Goal: Use online tool/utility: Utilize a website feature to perform a specific function

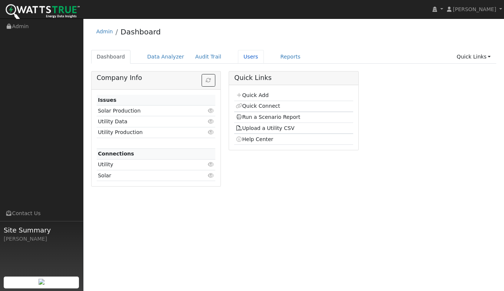
click at [240, 60] on link "Users" at bounding box center [251, 57] width 26 height 14
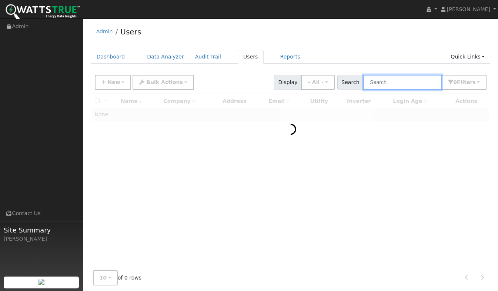
click at [393, 83] on input "text" at bounding box center [402, 82] width 79 height 15
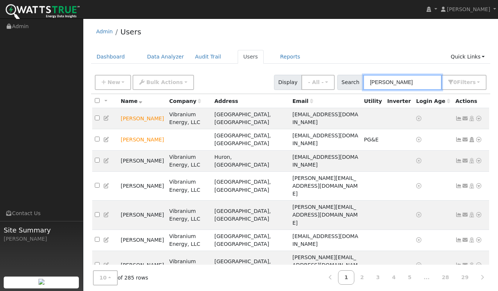
type input "[PERSON_NAME]"
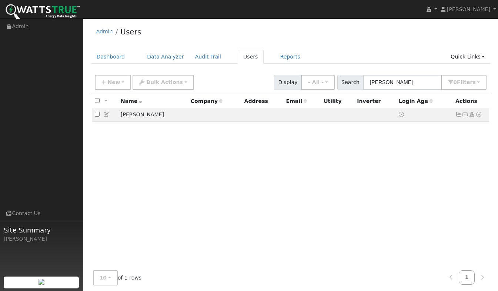
click at [479, 117] on icon at bounding box center [479, 114] width 7 height 5
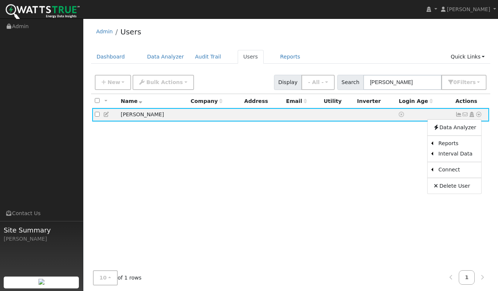
click at [0, 0] on link "Scenario" at bounding box center [0, 0] width 0 height 0
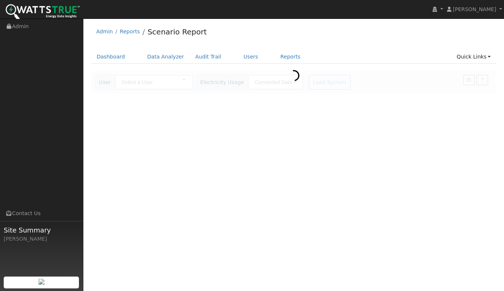
type input "[PERSON_NAME]"
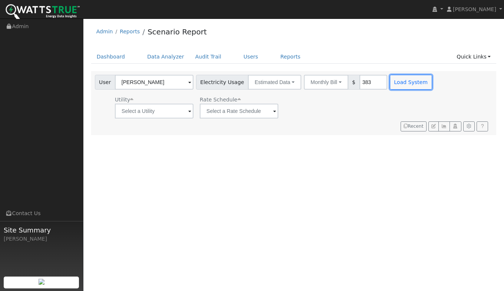
click at [402, 82] on button "Load System" at bounding box center [411, 82] width 42 height 15
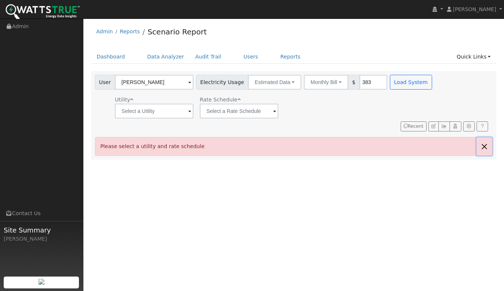
click at [483, 146] on button "button" at bounding box center [484, 146] width 16 height 18
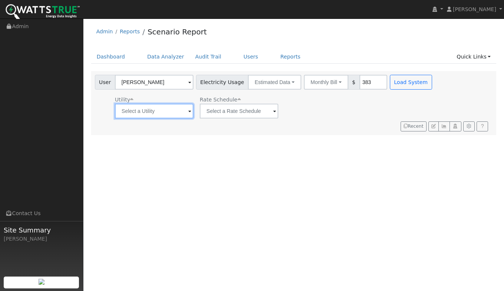
click at [169, 111] on input "text" at bounding box center [154, 111] width 79 height 15
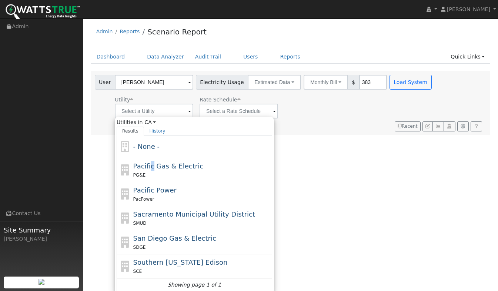
click at [150, 170] on span "Pacific Gas & Electric" at bounding box center [168, 166] width 70 height 8
type input "Pacific Gas & Electric"
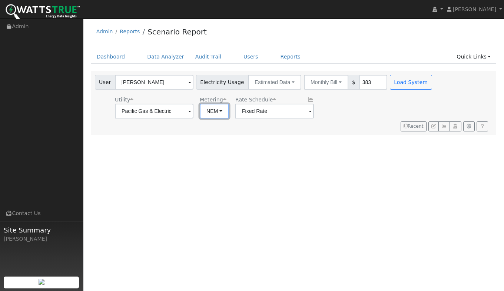
click at [215, 110] on button "NEM" at bounding box center [214, 111] width 29 height 15
click at [209, 138] on link "NBT" at bounding box center [219, 138] width 51 height 10
type input "E-ELEC"
click at [329, 109] on button "ACC Plus" at bounding box center [339, 111] width 40 height 15
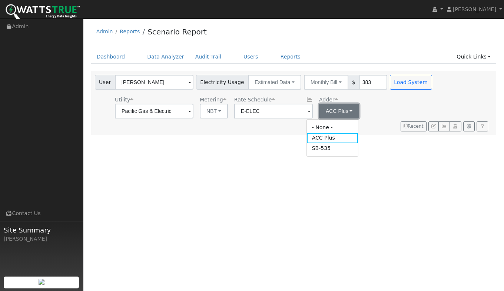
click at [329, 109] on button "ACC Plus" at bounding box center [339, 111] width 40 height 15
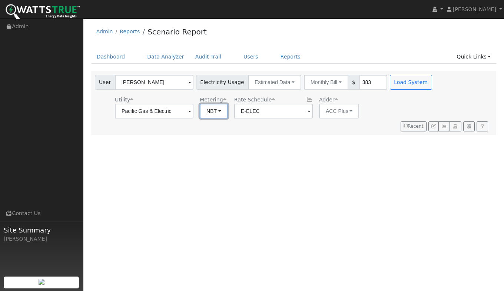
click at [217, 113] on button "NBT" at bounding box center [214, 111] width 28 height 15
click at [208, 128] on link "NEM" at bounding box center [219, 127] width 51 height 10
click at [393, 81] on button "Load System" at bounding box center [411, 82] width 42 height 15
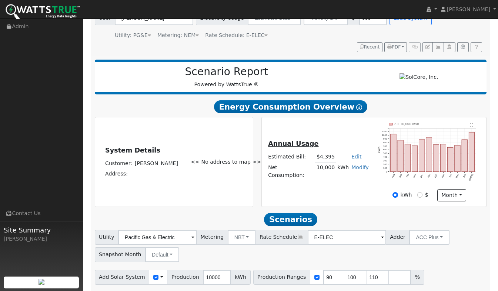
scroll to position [108, 0]
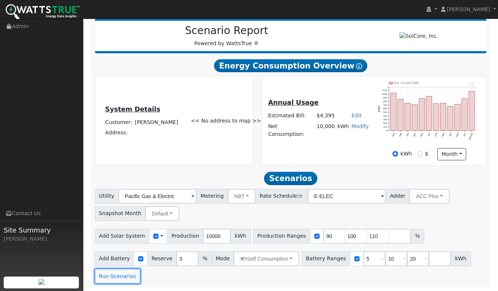
click at [115, 280] on button "Run Scenarios" at bounding box center [118, 276] width 46 height 15
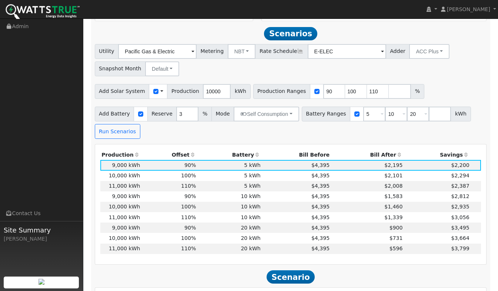
scroll to position [257, 0]
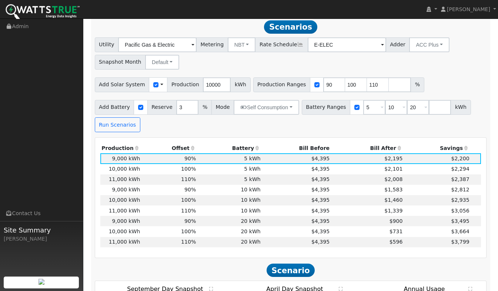
click at [263, 243] on td "$4,395" at bounding box center [296, 242] width 69 height 10
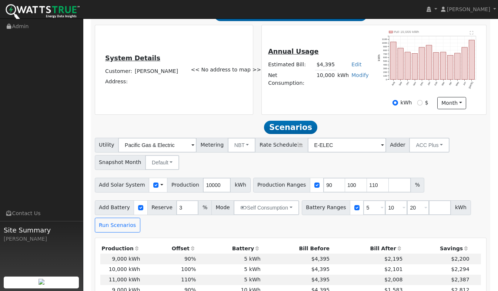
scroll to position [72, 0]
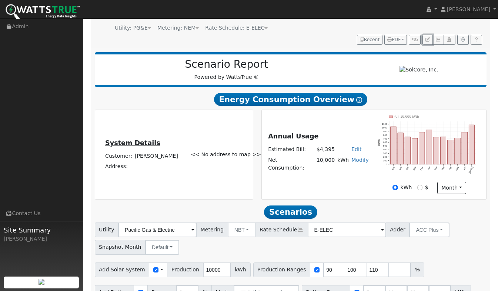
click at [426, 40] on icon "button" at bounding box center [428, 39] width 4 height 4
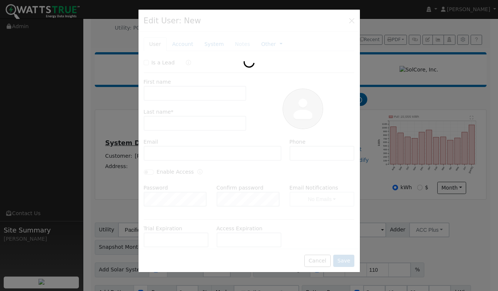
type input "[PERSON_NAME]"
type input "5303607942"
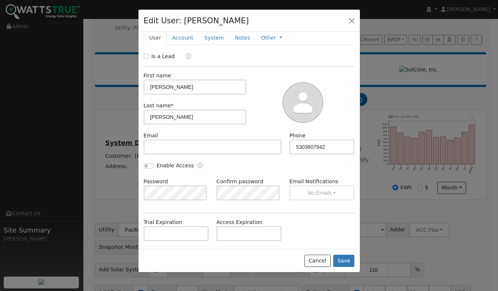
scroll to position [0, 0]
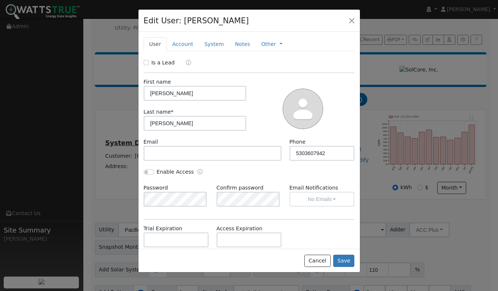
click at [179, 44] on link "Account" at bounding box center [183, 44] width 32 height 14
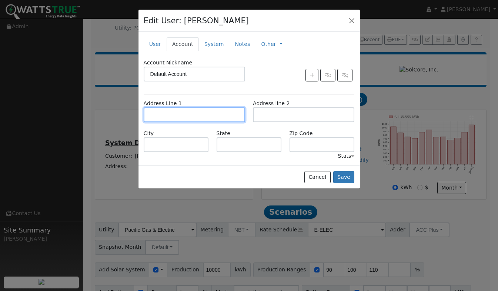
click at [172, 113] on input "text" at bounding box center [194, 114] width 101 height 15
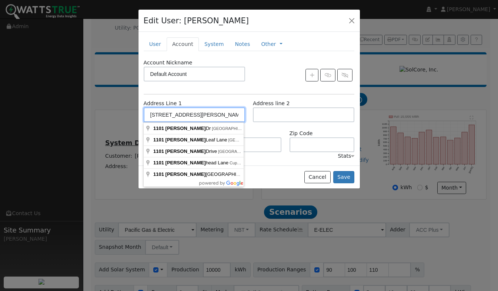
type input "[STREET_ADDRESS][PERSON_NAME][PERSON_NAME]"
type input "[GEOGRAPHIC_DATA]"
type input "CA"
type input "95722"
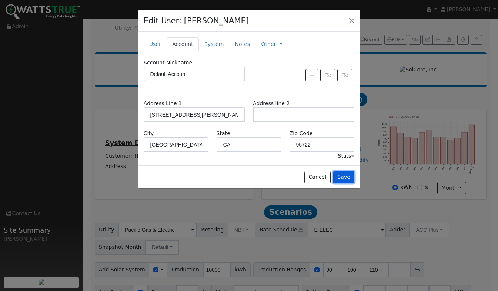
click at [350, 179] on button "Save" at bounding box center [343, 177] width 21 height 13
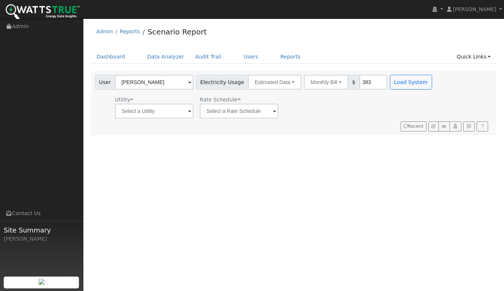
click at [152, 99] on div "Utility" at bounding box center [154, 100] width 79 height 8
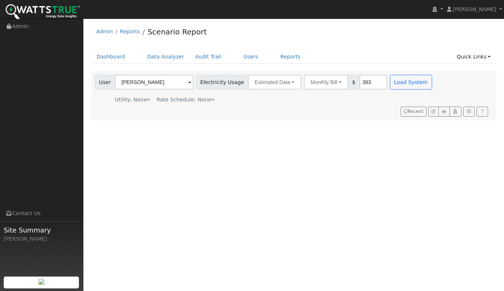
click at [135, 101] on div "Utility: None" at bounding box center [132, 100] width 35 height 8
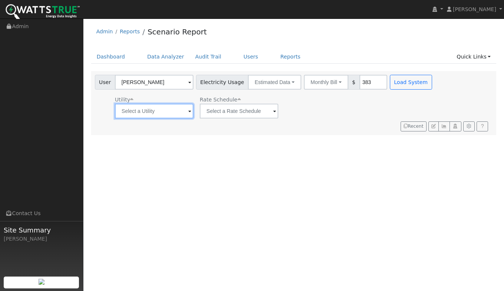
click at [134, 110] on input "text" at bounding box center [154, 111] width 79 height 15
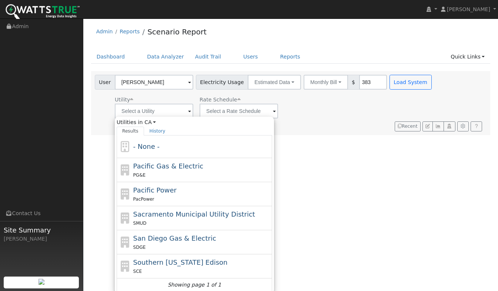
click at [154, 172] on div "PG&E" at bounding box center [201, 175] width 137 height 8
type input "Pacific Gas & Electric"
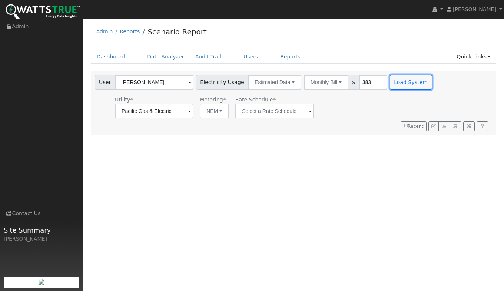
click at [399, 84] on button "Load System" at bounding box center [411, 82] width 42 height 15
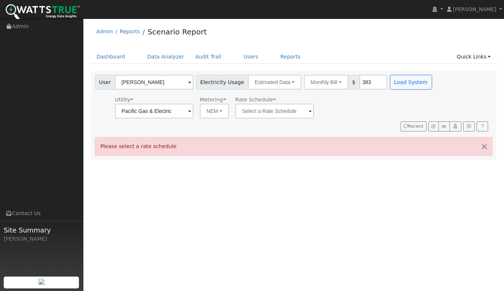
click at [266, 119] on div "User [PERSON_NAME] Account Default Account Default Account [STREET_ADDRESS][PER…" at bounding box center [292, 101] width 398 height 59
click at [193, 114] on input "text" at bounding box center [154, 111] width 79 height 15
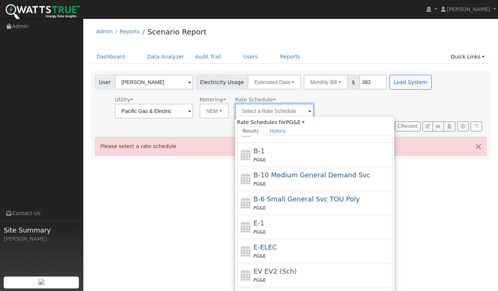
scroll to position [74, 0]
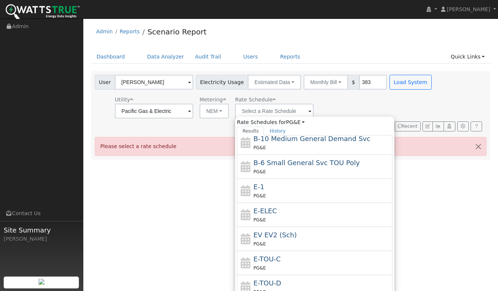
click at [273, 212] on div "E-ELEC PG&E" at bounding box center [322, 215] width 137 height 18
type input "E-ELEC"
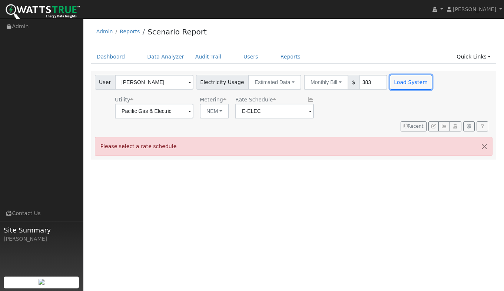
click at [393, 81] on button "Load System" at bounding box center [411, 82] width 42 height 15
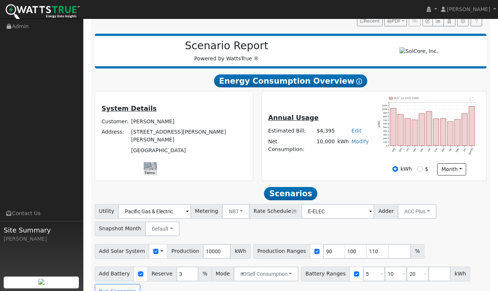
scroll to position [108, 0]
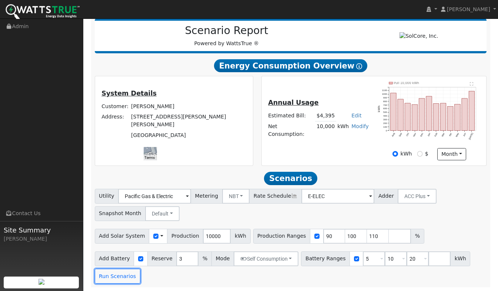
click at [115, 277] on button "Run Scenarios" at bounding box center [118, 276] width 46 height 15
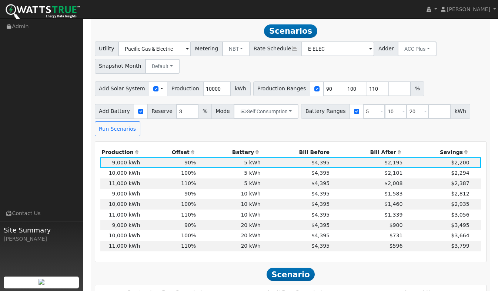
scroll to position [257, 0]
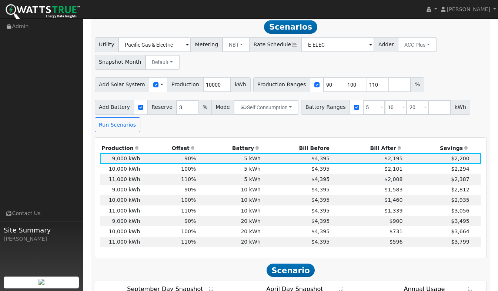
click at [286, 247] on td "$4,395" at bounding box center [296, 242] width 69 height 10
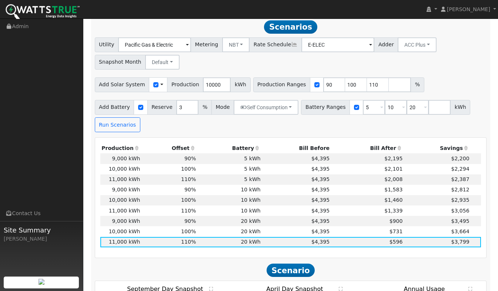
click at [290, 274] on span "Scenario" at bounding box center [291, 270] width 49 height 13
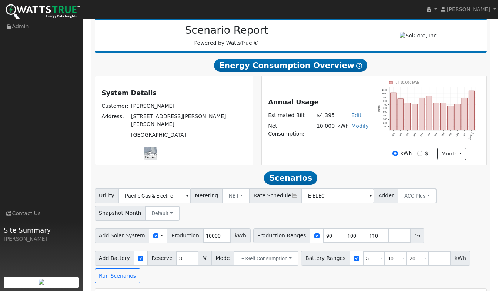
scroll to position [32, 0]
